Goal: Entertainment & Leisure: Browse casually

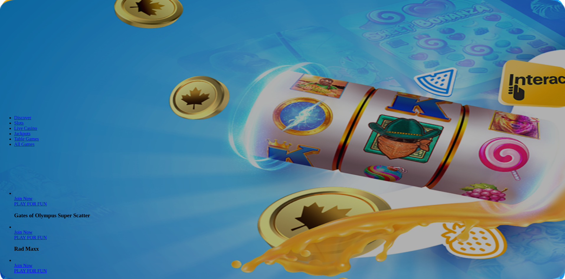
click at [39, 25] on button "Log in" at bounding box center [30, 21] width 15 height 6
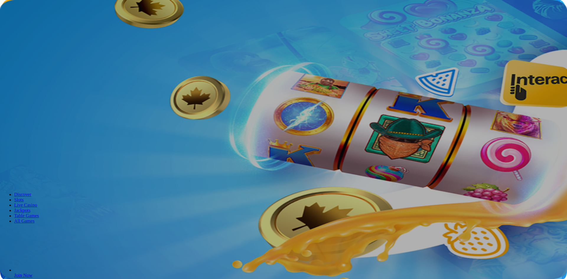
type input "**********"
click at [18, 119] on button "Log In" at bounding box center [10, 122] width 16 height 6
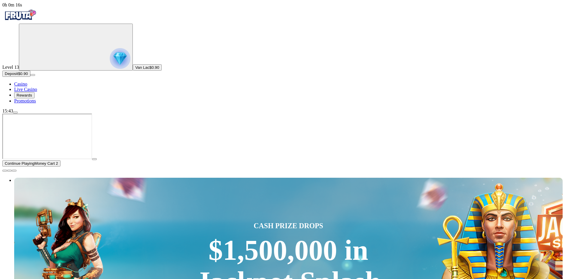
click at [23, 77] on button "Deposit $0.90" at bounding box center [16, 74] width 28 height 6
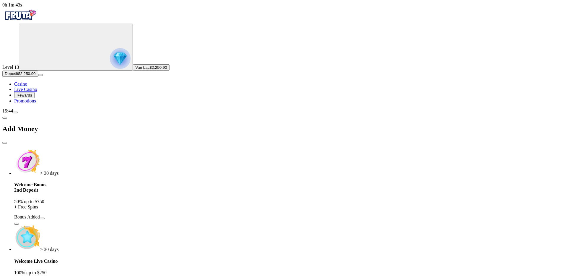
click at [5, 143] on span "close icon" at bounding box center [5, 143] width 0 height 0
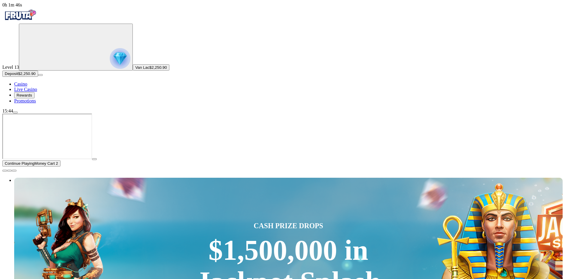
click at [33, 92] on span "Live Casino" at bounding box center [25, 89] width 23 height 5
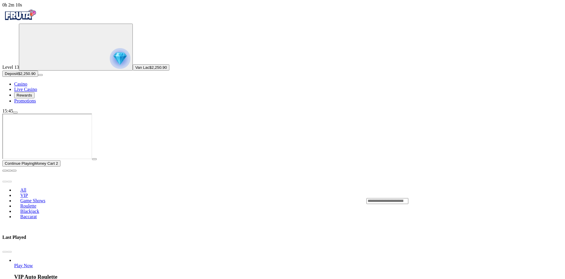
click at [33, 263] on link "Play Now" at bounding box center [23, 265] width 19 height 5
click at [283, 258] on ul "Play Now VIP Auto Roulette" at bounding box center [301, 269] width 599 height 23
click at [33, 263] on span "Play Now" at bounding box center [23, 265] width 19 height 5
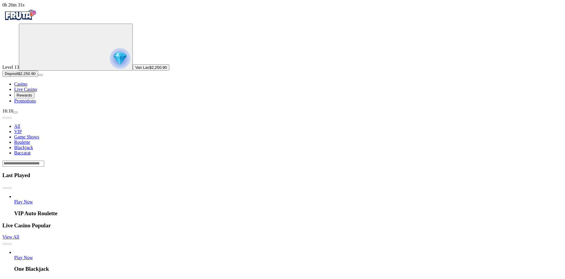
click at [33, 199] on span "Play Now" at bounding box center [23, 201] width 19 height 5
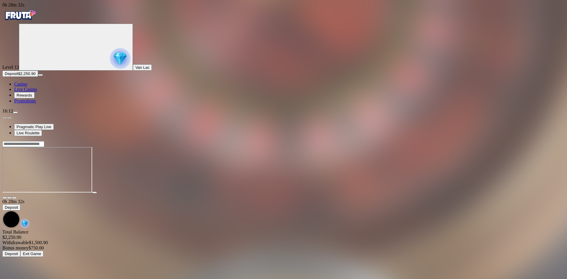
click at [27, 87] on span "Casino" at bounding box center [20, 84] width 13 height 5
